Goal: Check status: Check status

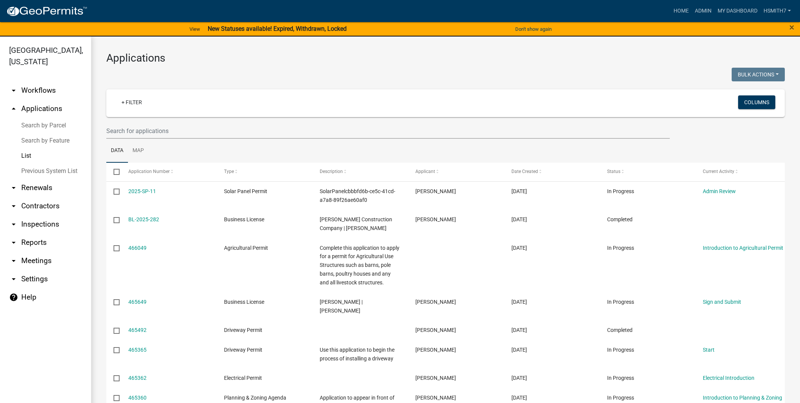
select select "3: 100"
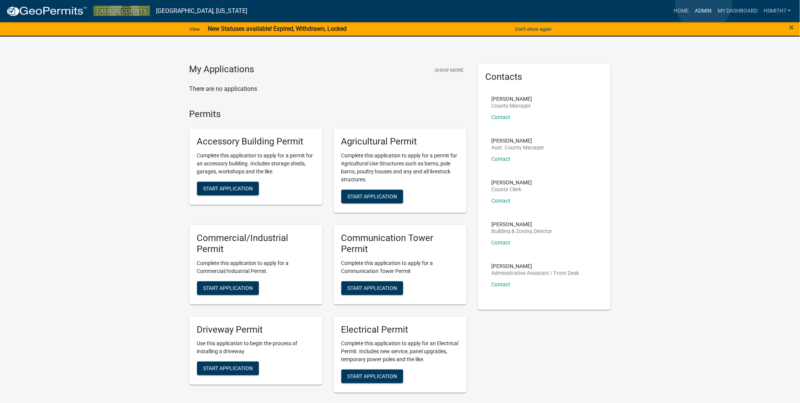
click at [704, 4] on link "Admin" at bounding box center [703, 11] width 23 height 14
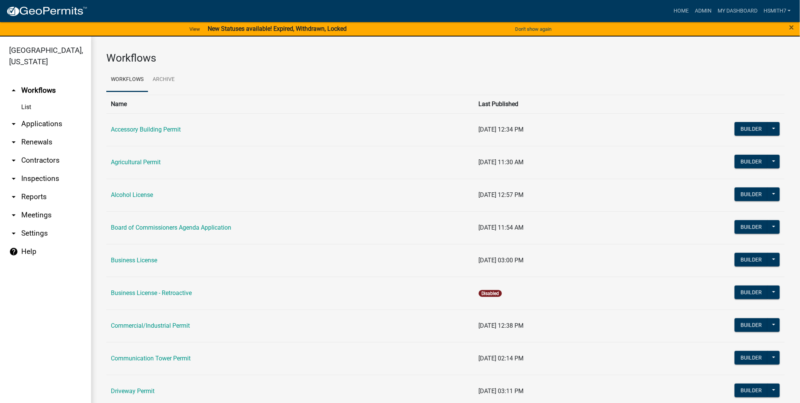
click at [29, 114] on link "List" at bounding box center [45, 106] width 91 height 15
click at [35, 123] on link "arrow_drop_down Applications" at bounding box center [45, 124] width 91 height 18
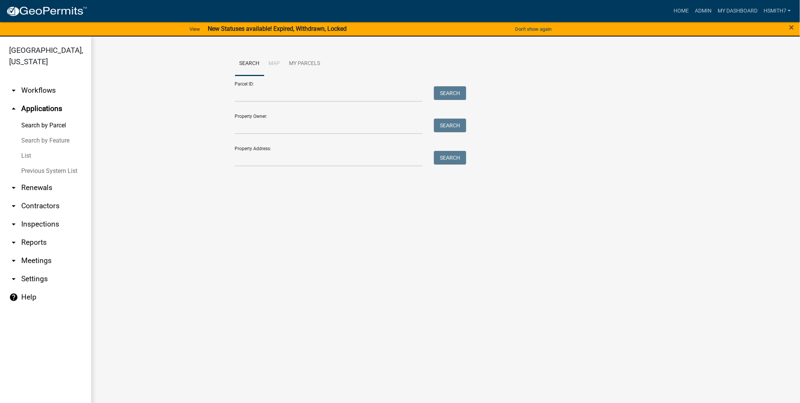
click at [30, 154] on link "List" at bounding box center [45, 155] width 91 height 15
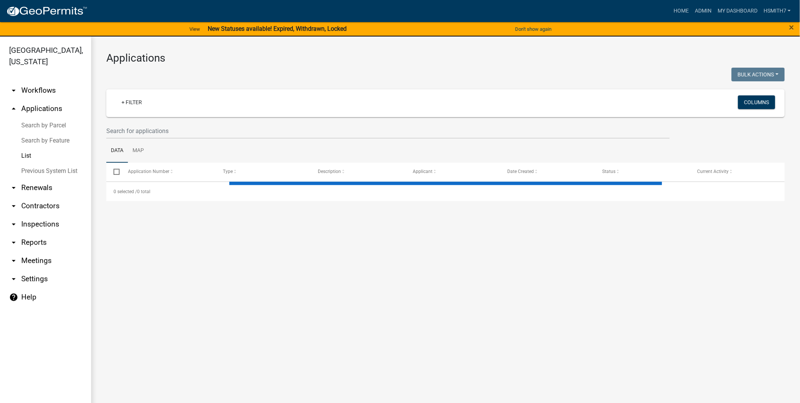
select select "3: 100"
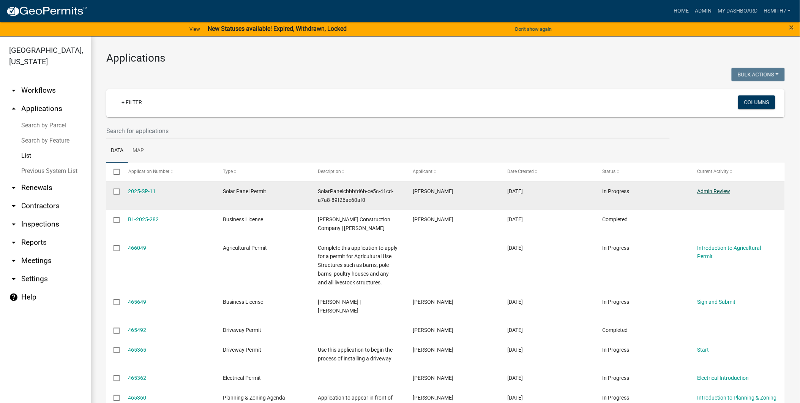
click at [725, 190] on link "Admin Review" at bounding box center [713, 191] width 33 height 6
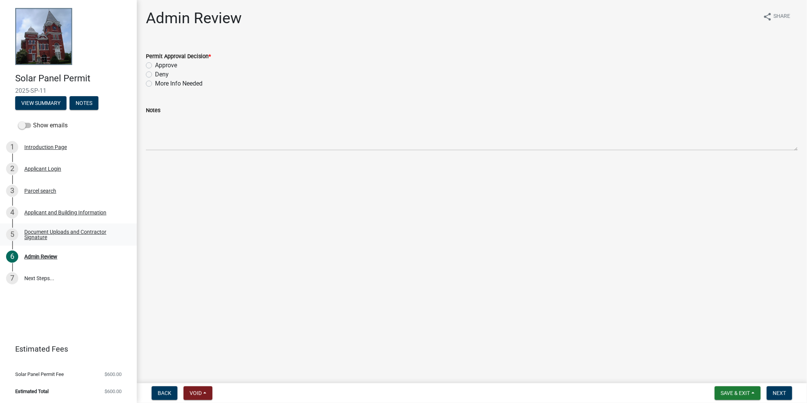
click at [88, 237] on div "Document Uploads and Contractor Signature" at bounding box center [74, 234] width 100 height 11
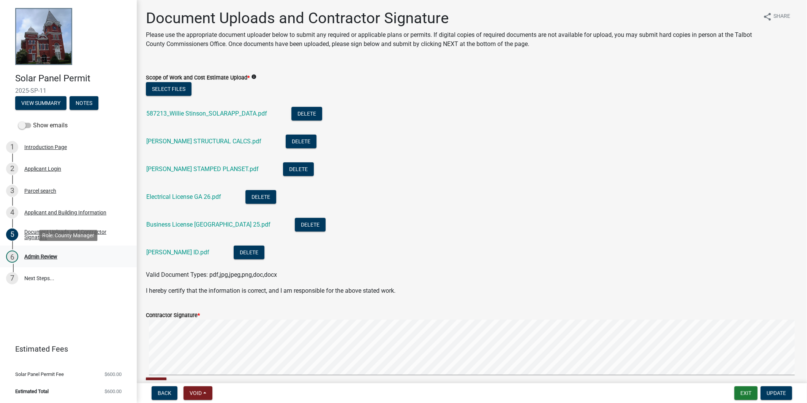
click at [77, 256] on div "6 Admin Review" at bounding box center [65, 256] width 118 height 12
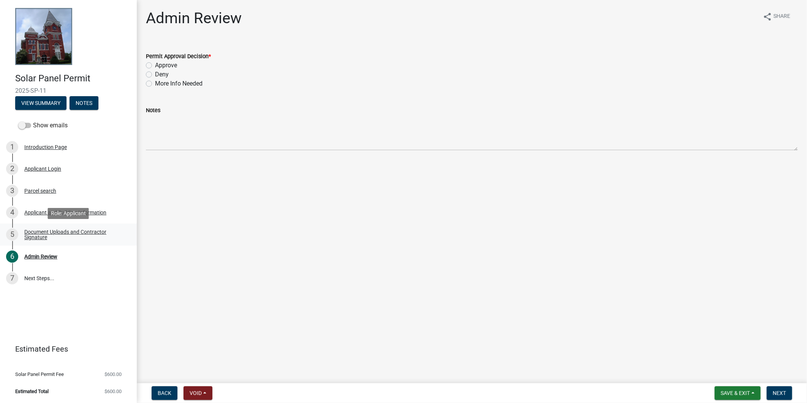
click at [47, 234] on div "Document Uploads and Contractor Signature" at bounding box center [74, 234] width 100 height 11
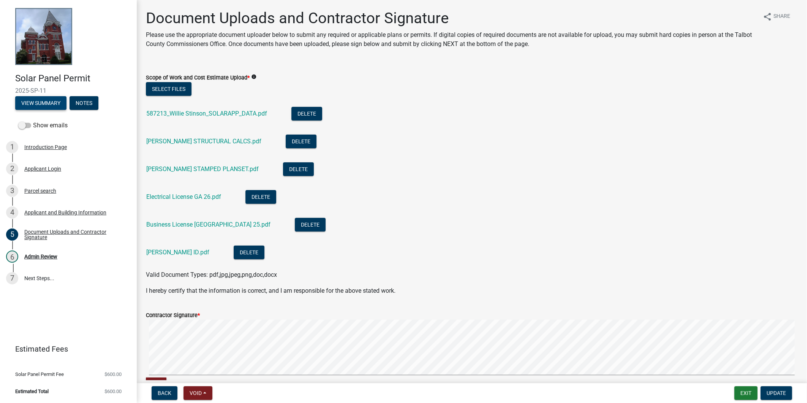
click at [52, 106] on button "View Summary" at bounding box center [40, 103] width 51 height 14
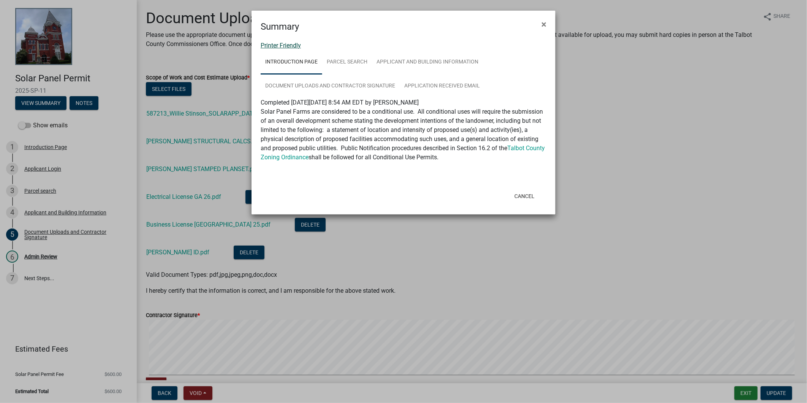
click at [294, 47] on link "Printer Friendly" at bounding box center [281, 45] width 40 height 7
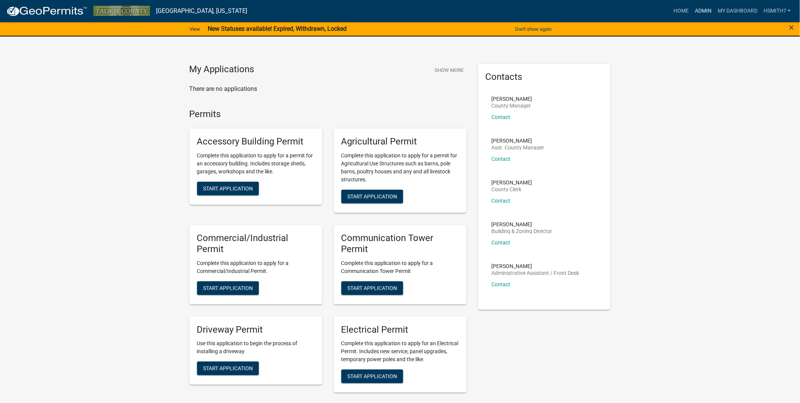
click at [708, 13] on link "Admin" at bounding box center [703, 11] width 23 height 14
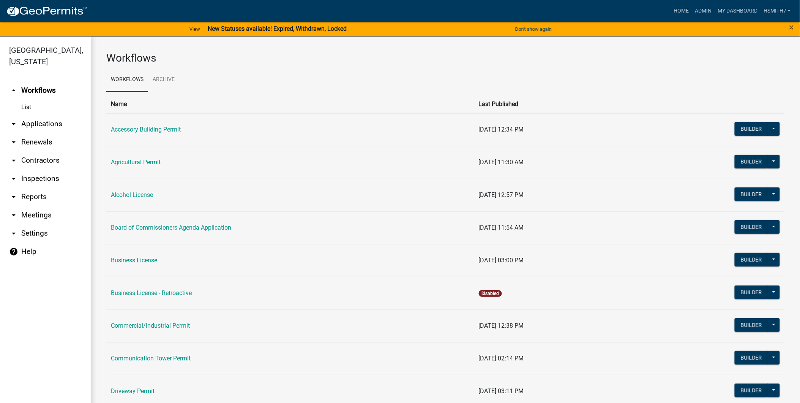
click at [43, 119] on link "arrow_drop_down Applications" at bounding box center [45, 124] width 91 height 18
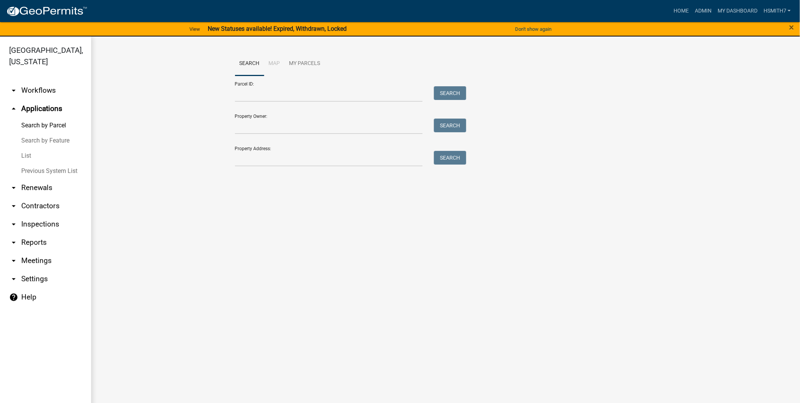
click at [27, 152] on link "List" at bounding box center [45, 155] width 91 height 15
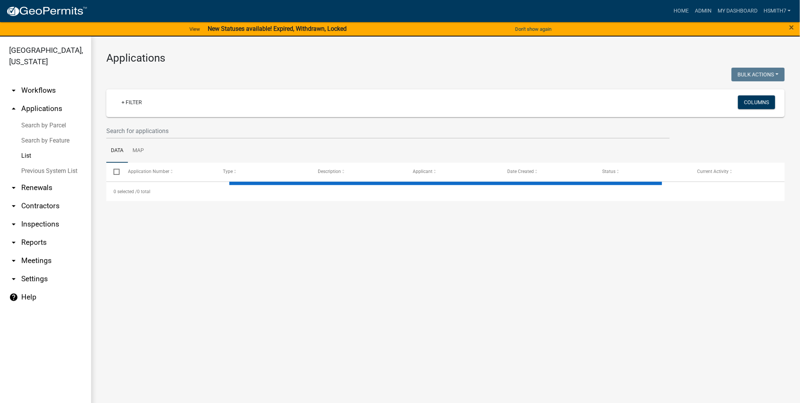
select select "3: 100"
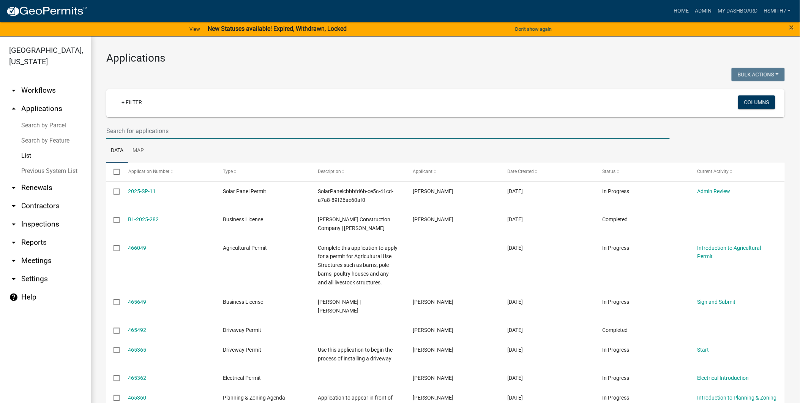
click at [158, 128] on input "text" at bounding box center [388, 131] width 564 height 16
click at [290, 143] on ul "Data Map" at bounding box center [445, 151] width 679 height 24
click at [216, 120] on wm-filter-builder "+ Filter Columns" at bounding box center [445, 113] width 679 height 49
click at [205, 126] on input "text" at bounding box center [388, 131] width 564 height 16
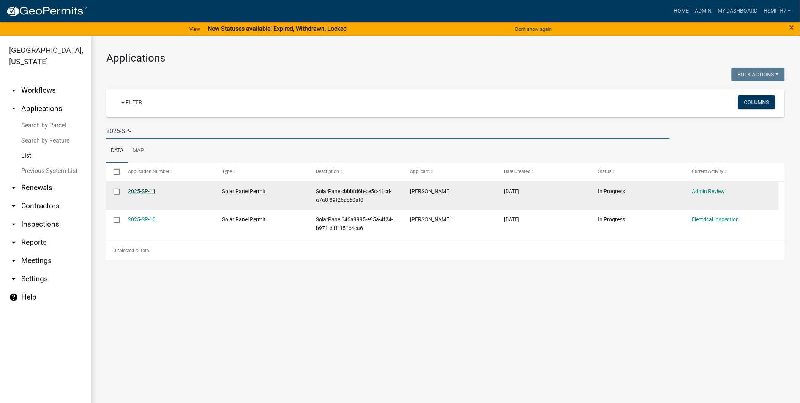
type input "2025-SP-"
click at [137, 192] on link "2025-SP-11" at bounding box center [142, 191] width 28 height 6
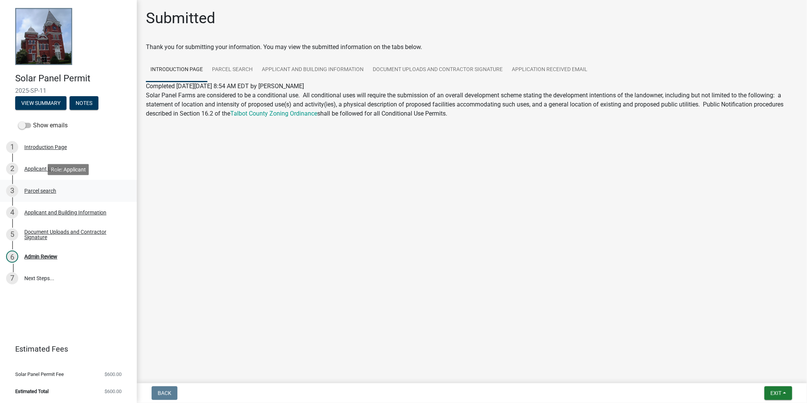
click at [63, 194] on div "3 Parcel search" at bounding box center [65, 191] width 118 height 12
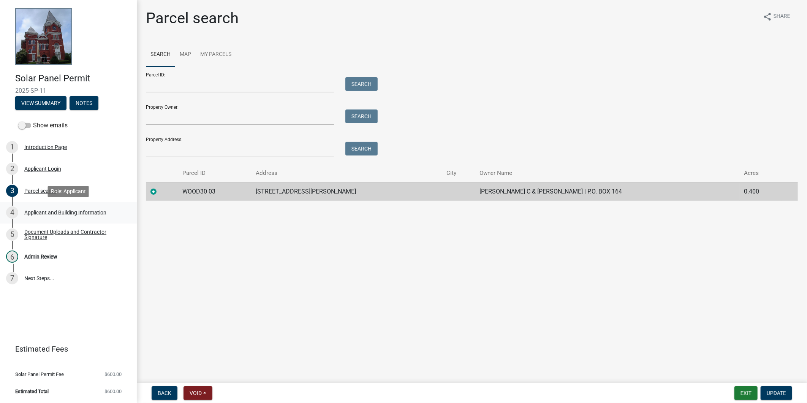
click at [67, 211] on div "Applicant and Building Information" at bounding box center [65, 212] width 82 height 5
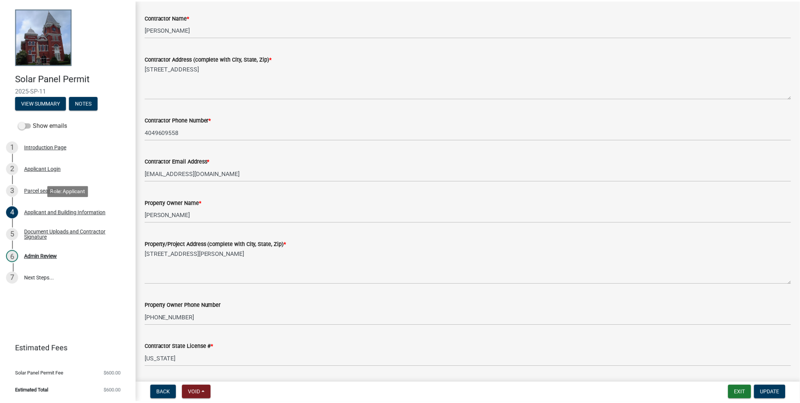
scroll to position [211, 0]
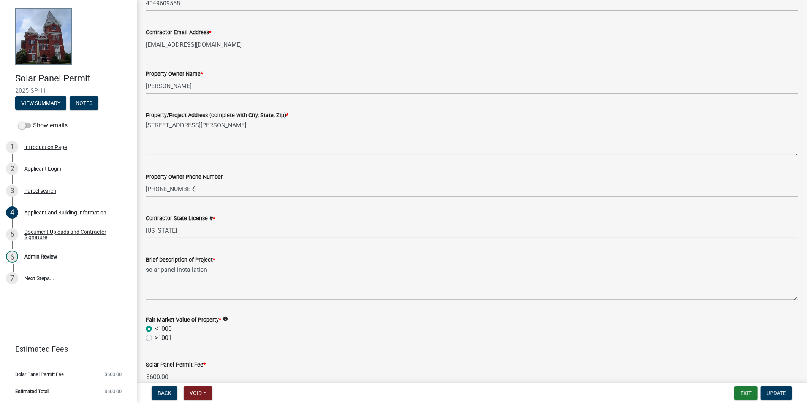
click at [753, 383] on nav "Back Void Withdraw Lock Expire Void Exit Update" at bounding box center [472, 393] width 670 height 20
click at [753, 386] on button "Exit" at bounding box center [745, 393] width 23 height 14
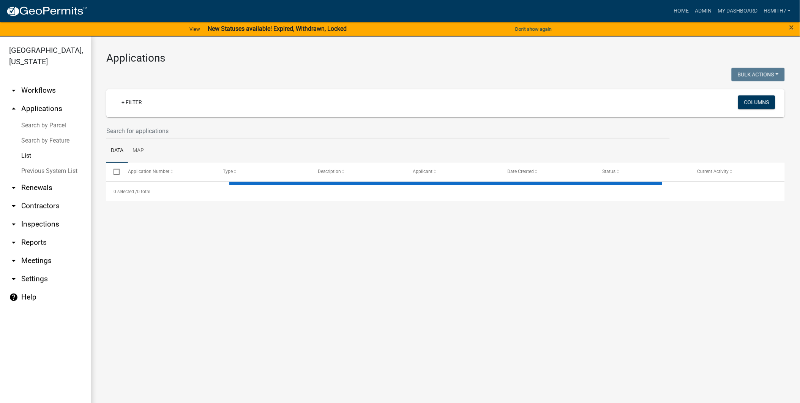
select select "3: 100"
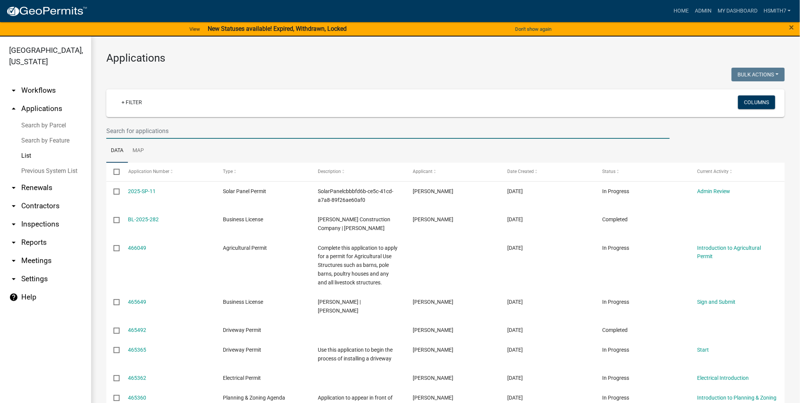
click at [166, 127] on input "text" at bounding box center [388, 131] width 564 height 16
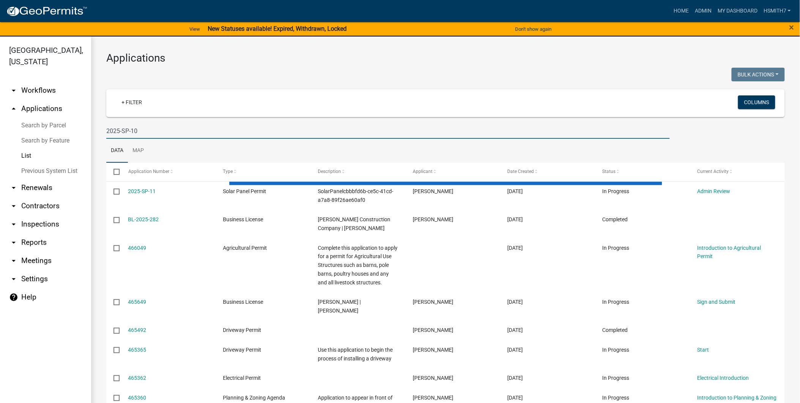
type input "2025-SP-10"
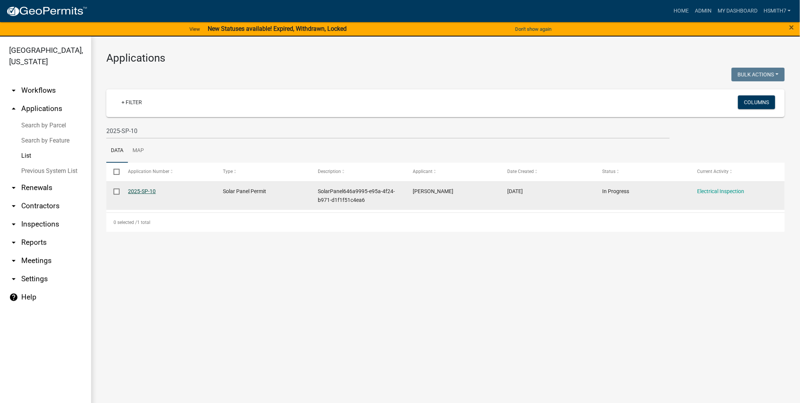
click at [145, 193] on link "2025-SP-10" at bounding box center [142, 191] width 28 height 6
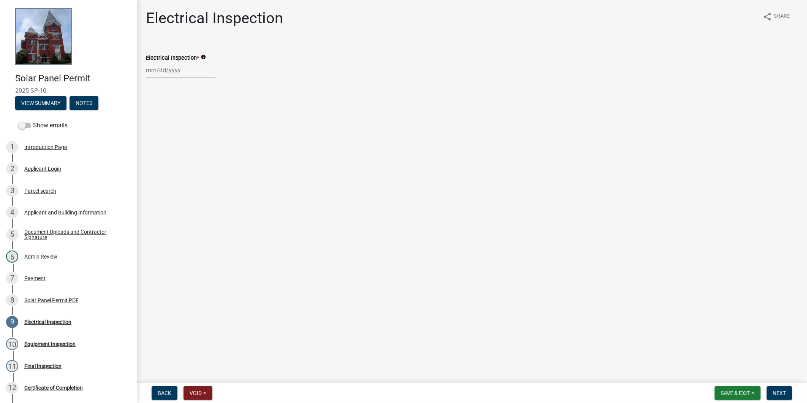
click at [49, 275] on div "7 Payment" at bounding box center [65, 278] width 118 height 12
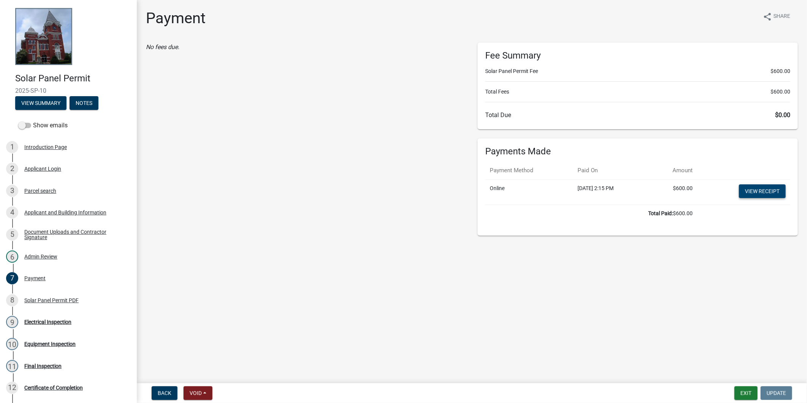
click at [758, 194] on link "View receipt" at bounding box center [762, 191] width 47 height 14
click at [69, 308] on link "8 Solar Panel Permit PDF" at bounding box center [68, 300] width 137 height 22
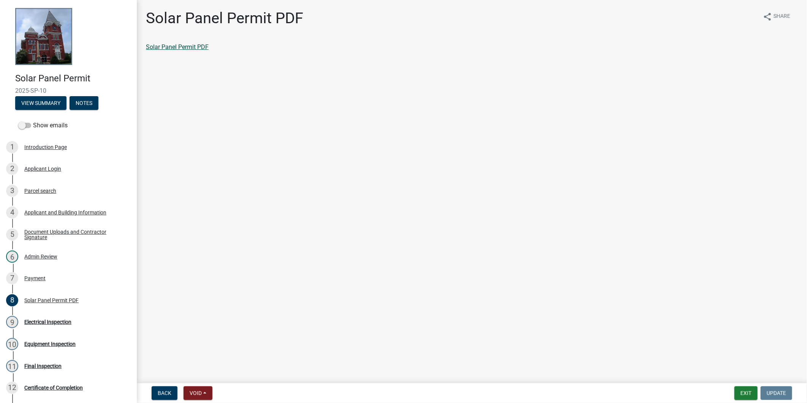
click at [178, 46] on link "Solar Panel Permit PDF" at bounding box center [177, 46] width 63 height 7
click at [748, 389] on button "Exit" at bounding box center [745, 393] width 23 height 14
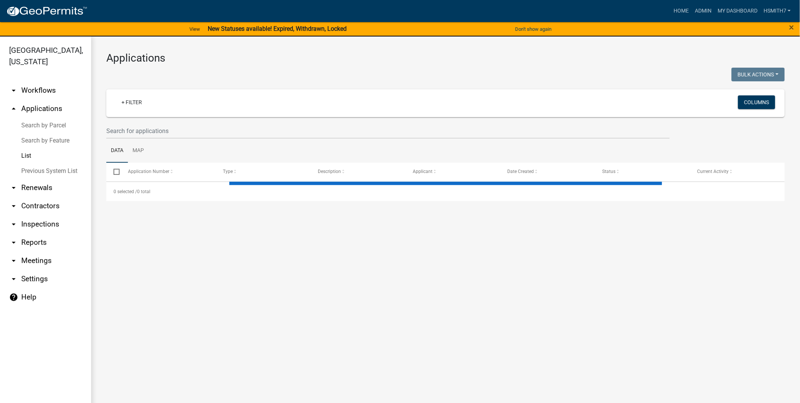
select select "3: 100"
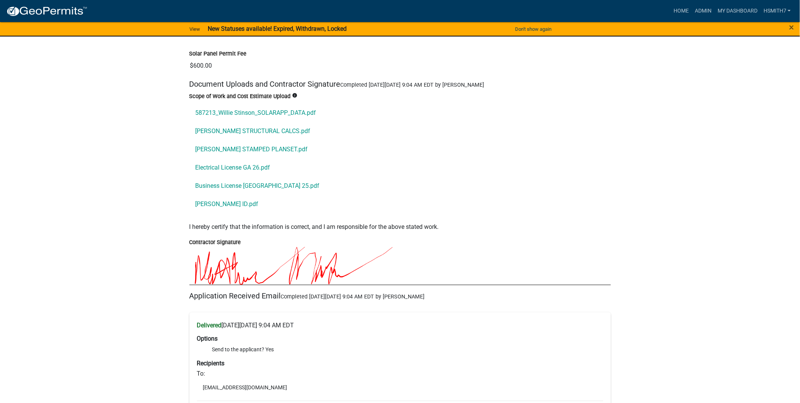
scroll to position [928, 0]
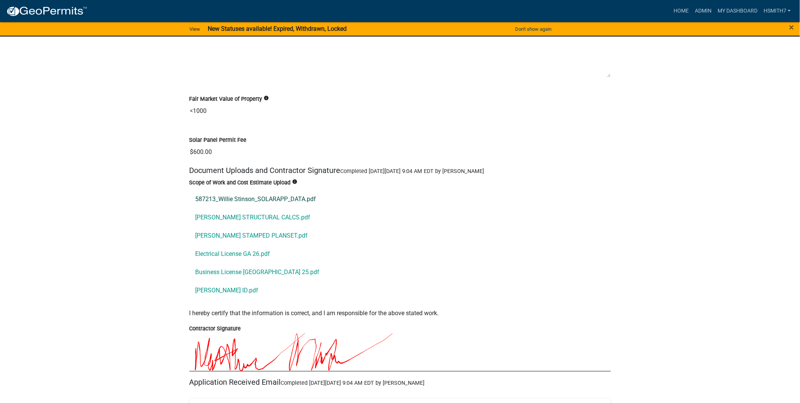
click at [235, 197] on link "587213_Willie Stinson_SOLARAPP_DATA.pdf" at bounding box center [400, 199] width 422 height 18
click at [262, 212] on link "Stinson STRUCTURAL CALCS.pdf" at bounding box center [400, 217] width 422 height 18
click at [263, 240] on link "Stinson STAMPED PLANSET.pdf" at bounding box center [400, 235] width 422 height 18
click at [247, 251] on link "Electrical License GA 26.pdf" at bounding box center [400, 254] width 422 height 18
click at [241, 270] on link "Business License Clayton County 25.pdf" at bounding box center [400, 272] width 422 height 18
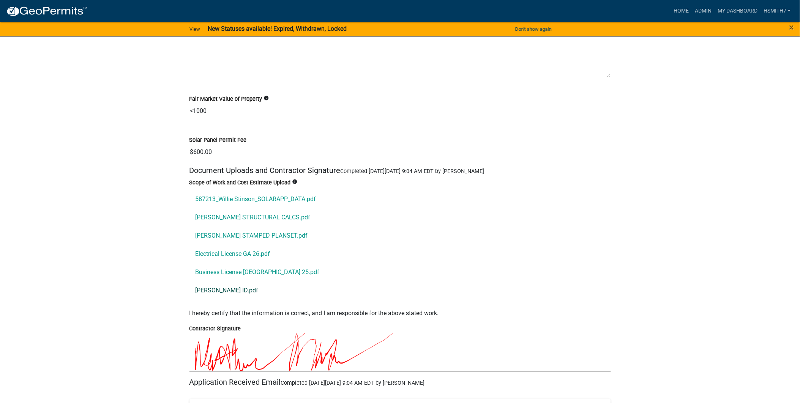
click at [244, 293] on link "Matt Markham ID.pdf" at bounding box center [400, 290] width 422 height 18
